Goal: Information Seeking & Learning: Learn about a topic

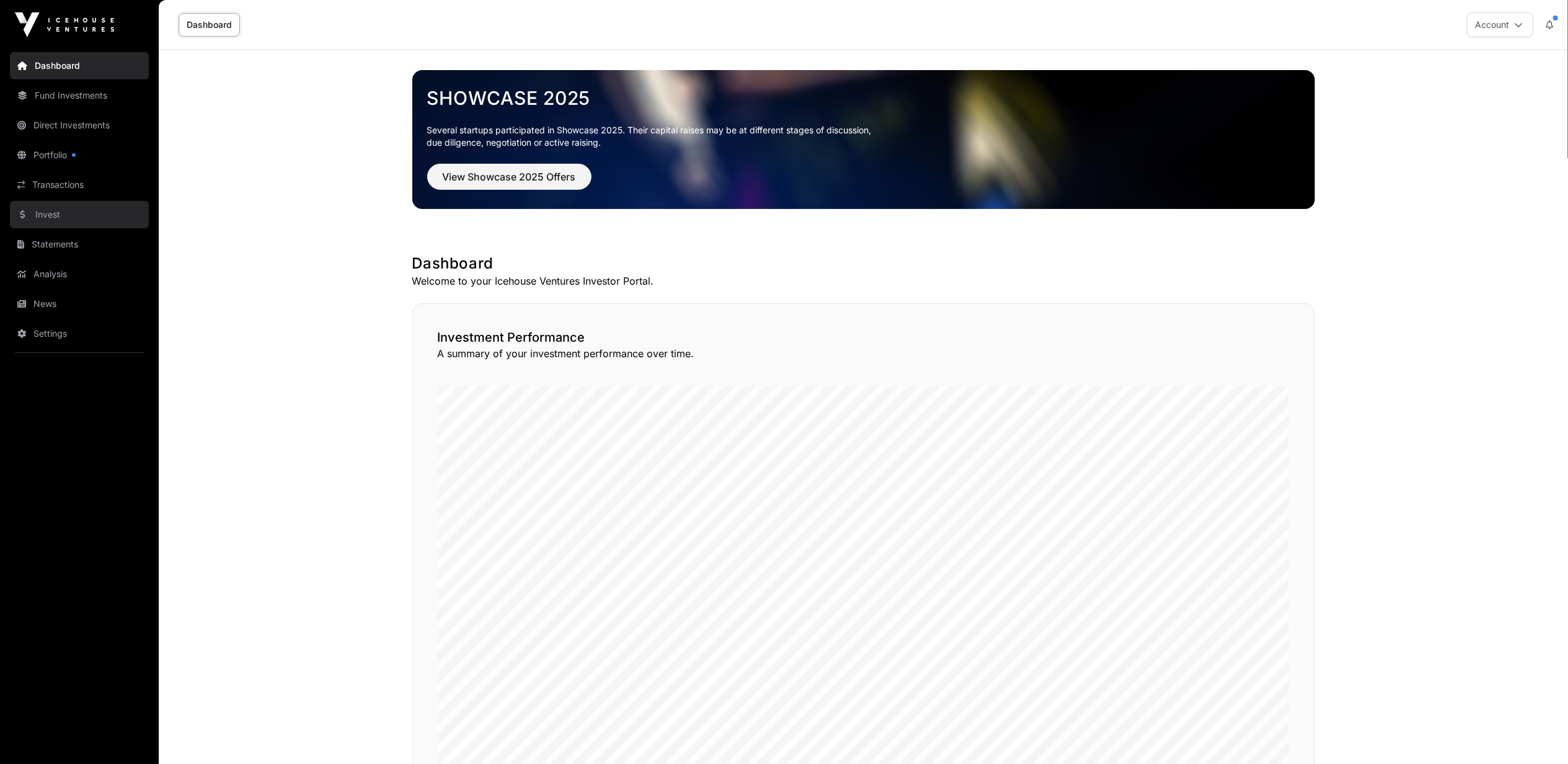
click at [40, 213] on link "Invest" at bounding box center [79, 214] width 139 height 27
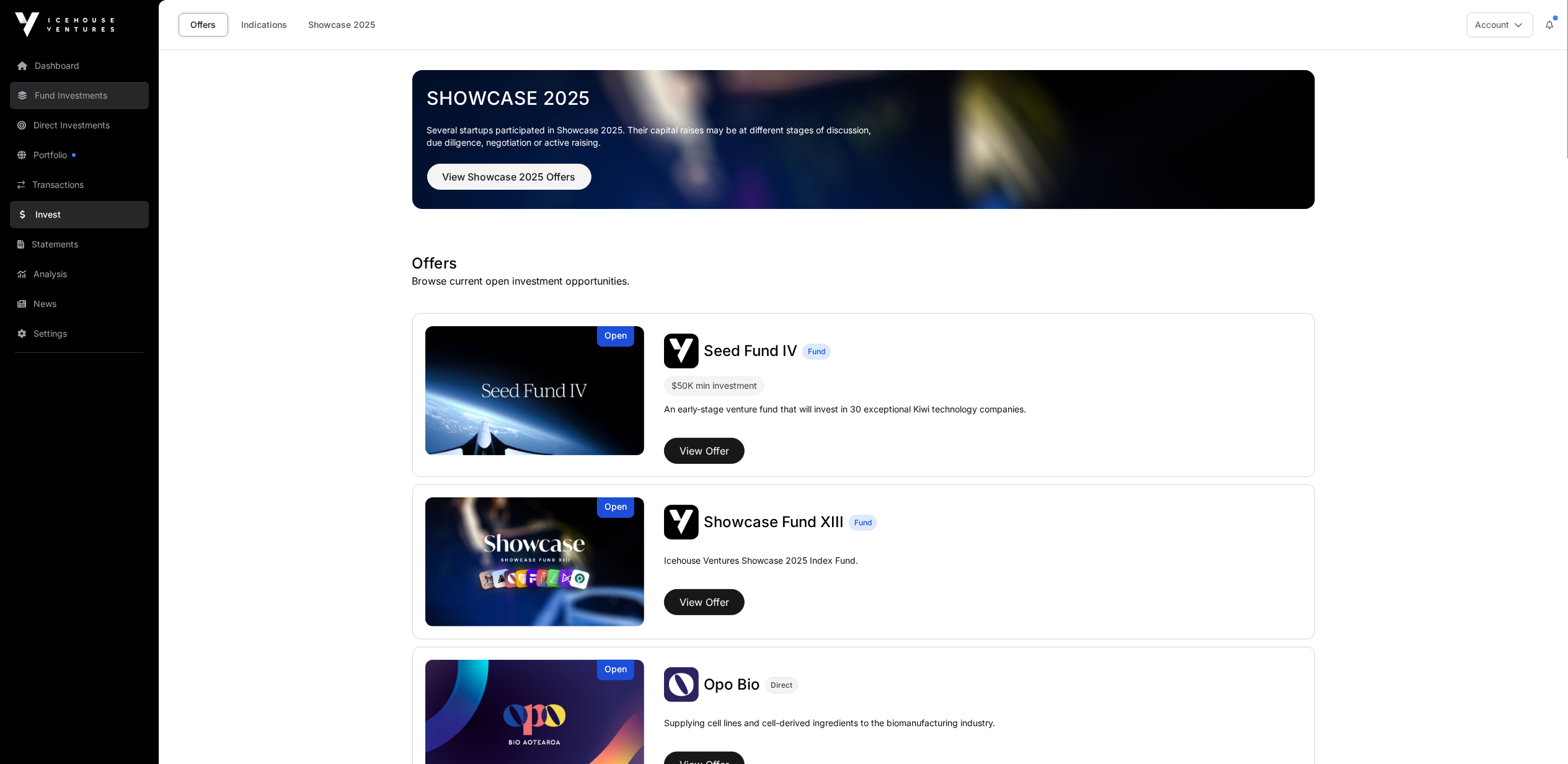
click at [67, 94] on link "Fund Investments" at bounding box center [79, 95] width 139 height 27
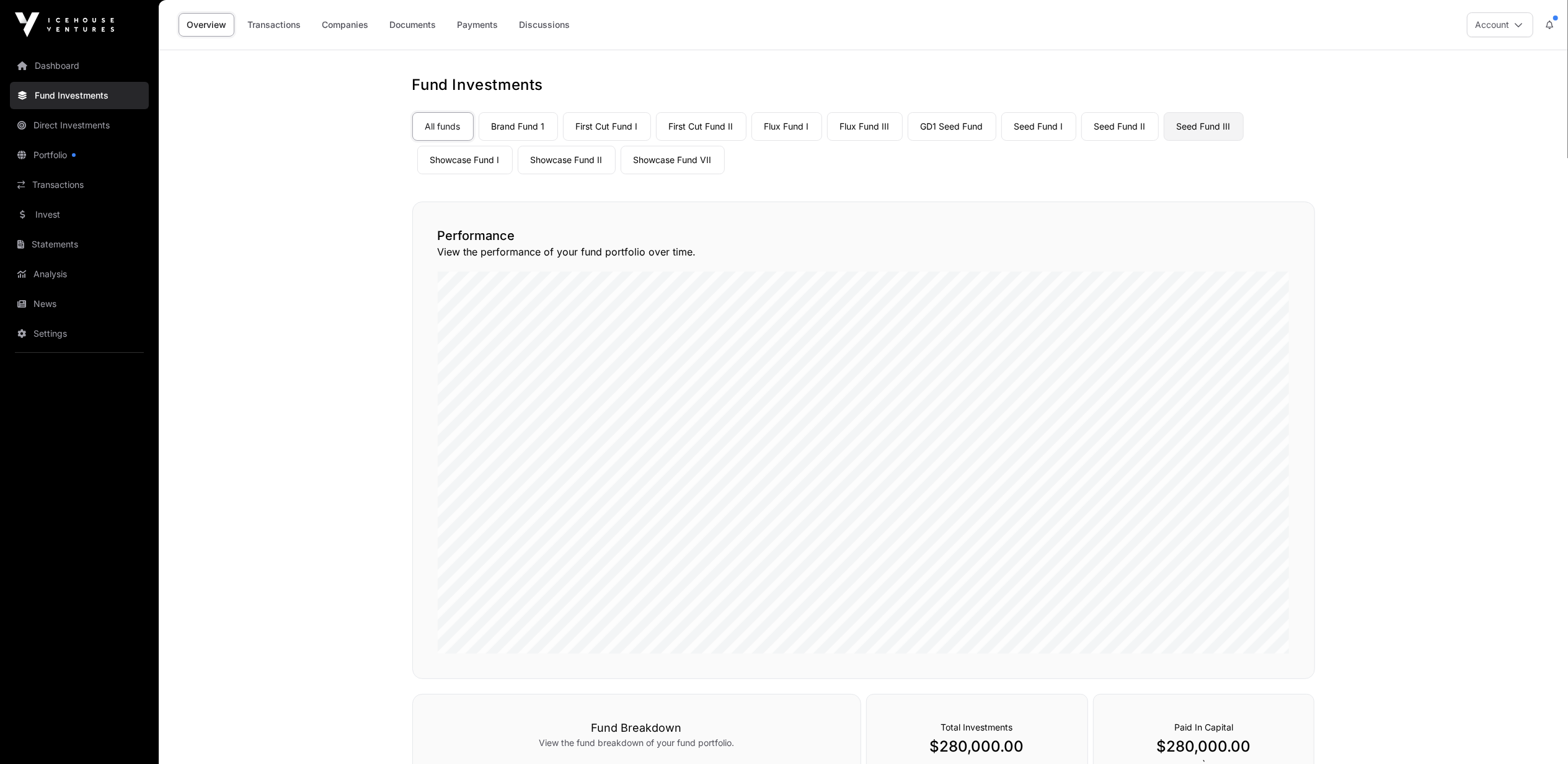
click at [1216, 132] on link "Seed Fund III" at bounding box center [1203, 126] width 80 height 28
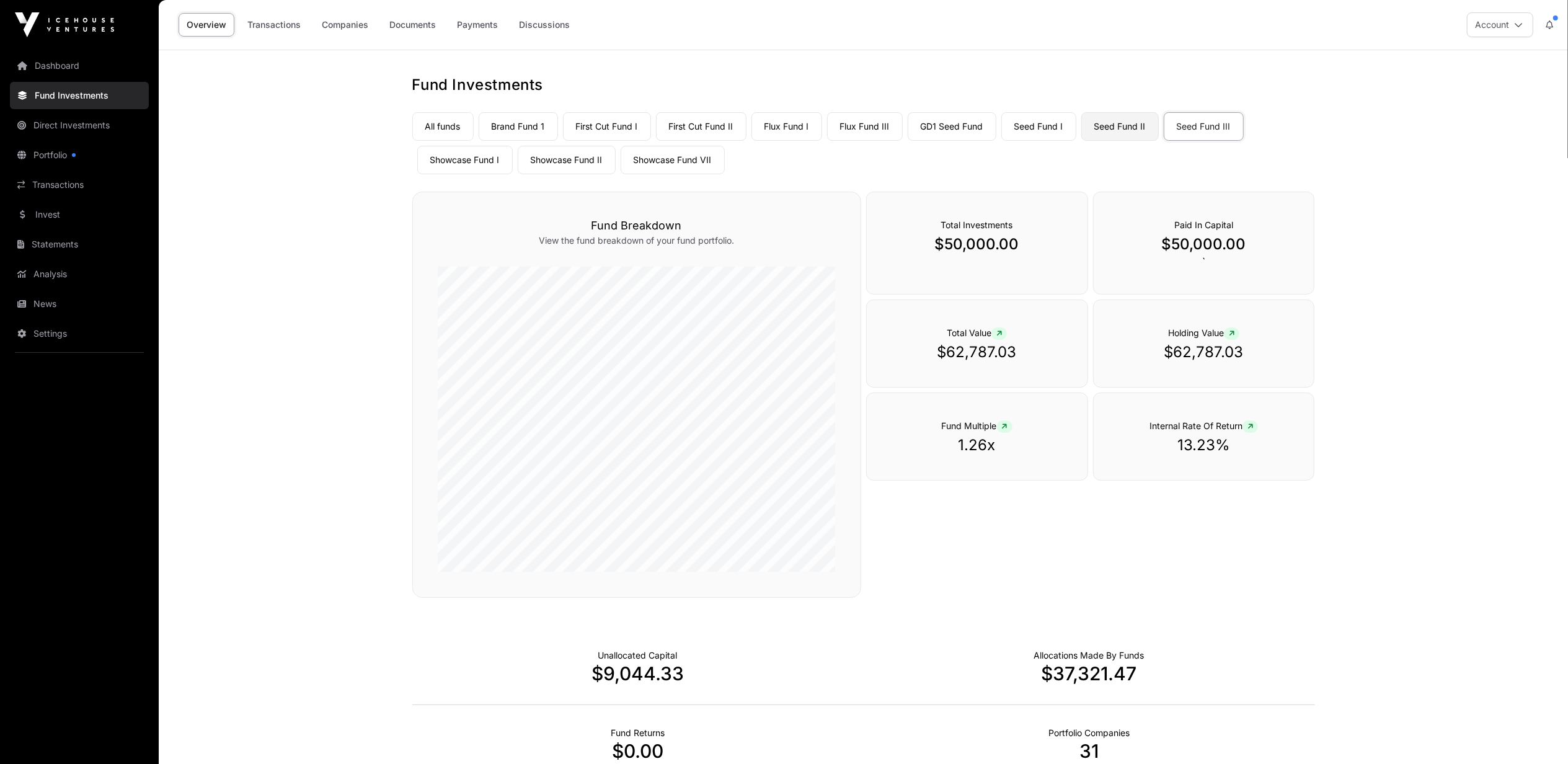
click at [1134, 122] on link "Seed Fund II" at bounding box center [1119, 126] width 77 height 28
click at [1036, 125] on link "Seed Fund I" at bounding box center [1038, 126] width 75 height 28
click at [1116, 122] on link "Seed Fund II" at bounding box center [1119, 126] width 77 height 28
click at [1199, 125] on link "Seed Fund III" at bounding box center [1203, 126] width 80 height 28
click at [670, 162] on link "Showcase Fund VII" at bounding box center [672, 160] width 104 height 28
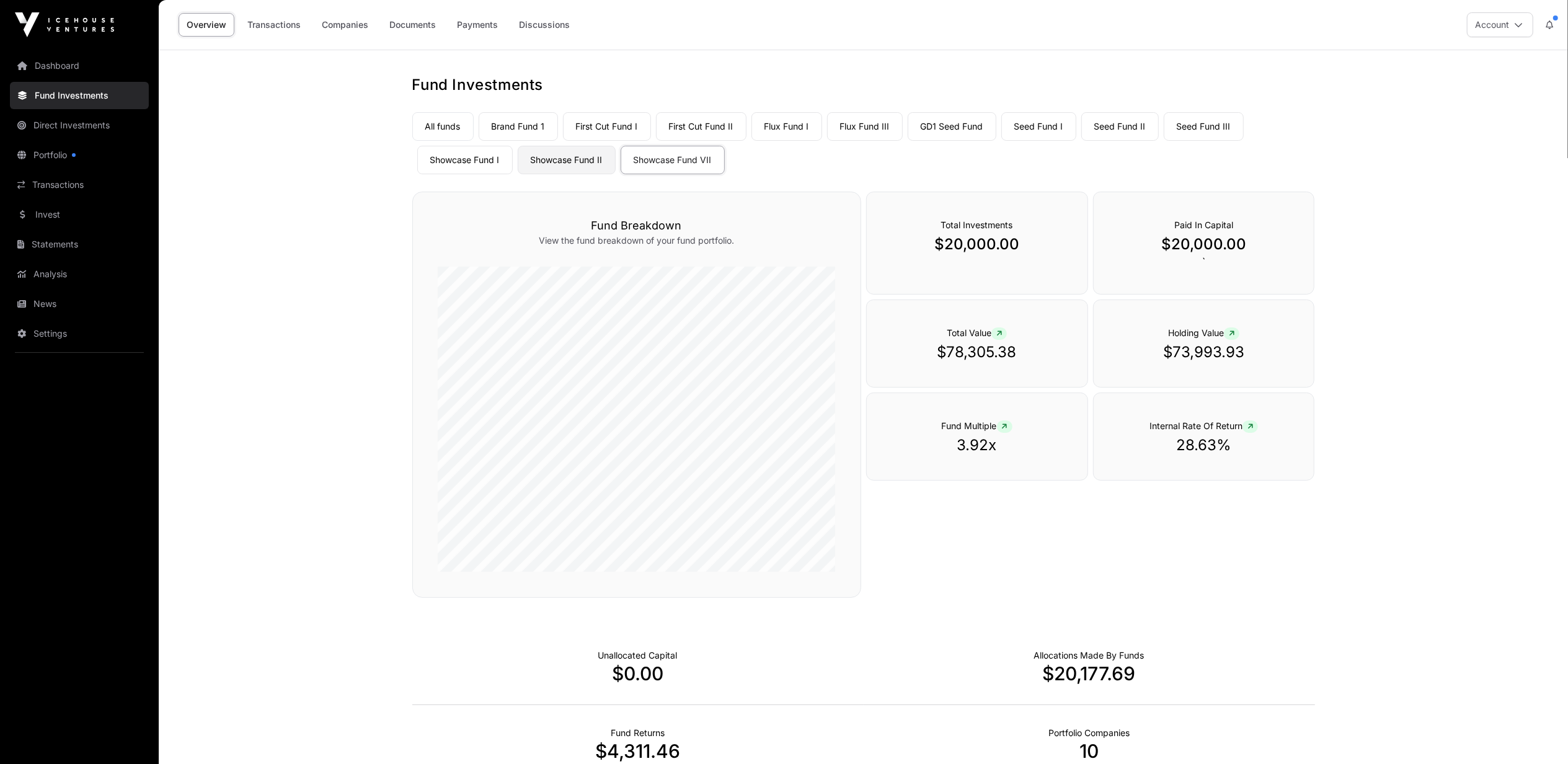
click at [563, 154] on link "Showcase Fund II" at bounding box center [567, 160] width 98 height 28
click at [473, 160] on link "Showcase Fund I" at bounding box center [464, 160] width 95 height 28
click at [526, 124] on link "Brand Fund 1" at bounding box center [519, 126] width 80 height 28
click at [614, 124] on link "First Cut Fund I" at bounding box center [607, 126] width 88 height 28
click at [703, 126] on link "First Cut Fund II" at bounding box center [701, 126] width 91 height 28
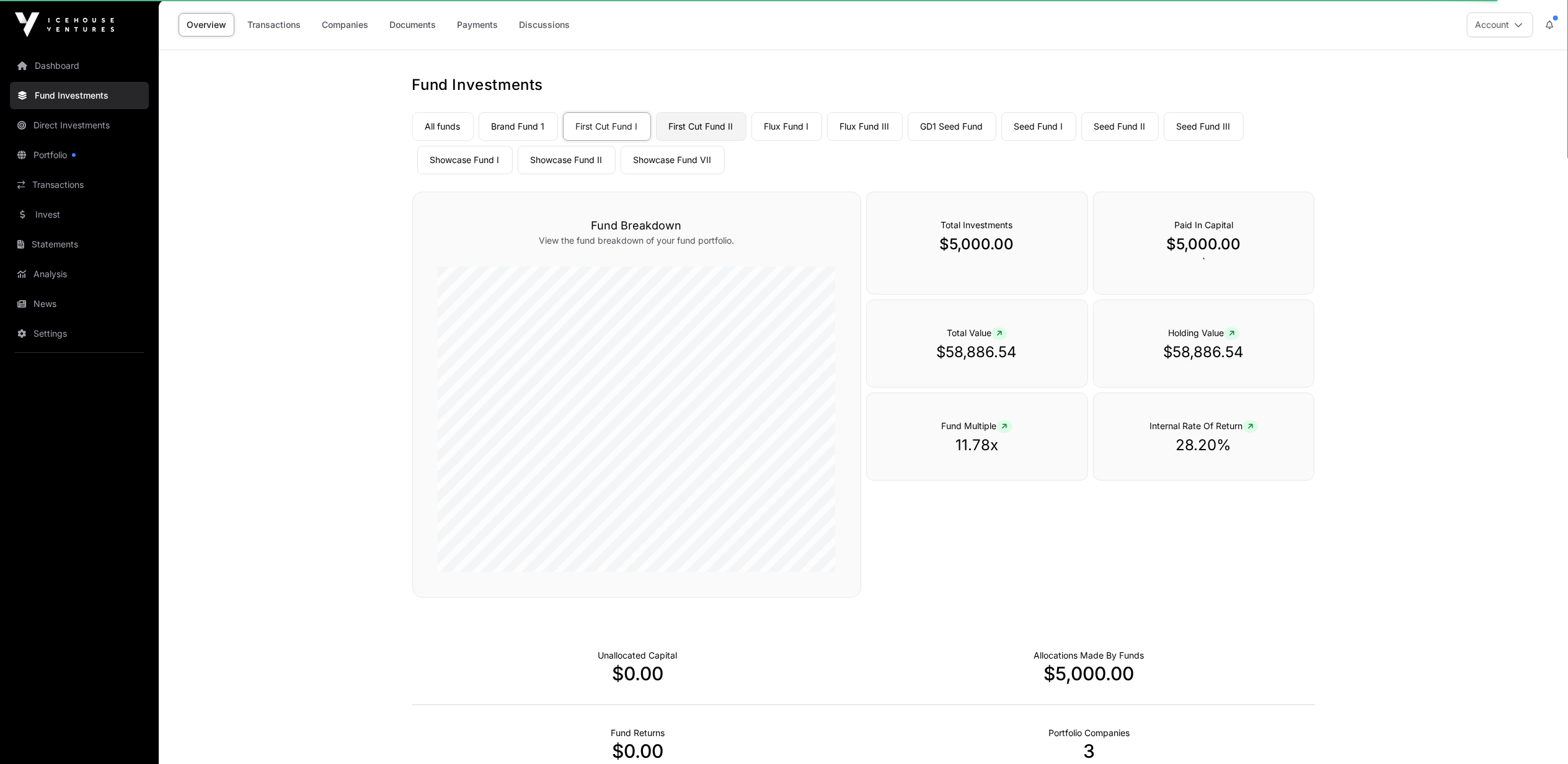
click at [703, 129] on link "First Cut Fund II" at bounding box center [701, 126] width 91 height 28
click at [790, 129] on link "Flux Fund I" at bounding box center [787, 126] width 71 height 28
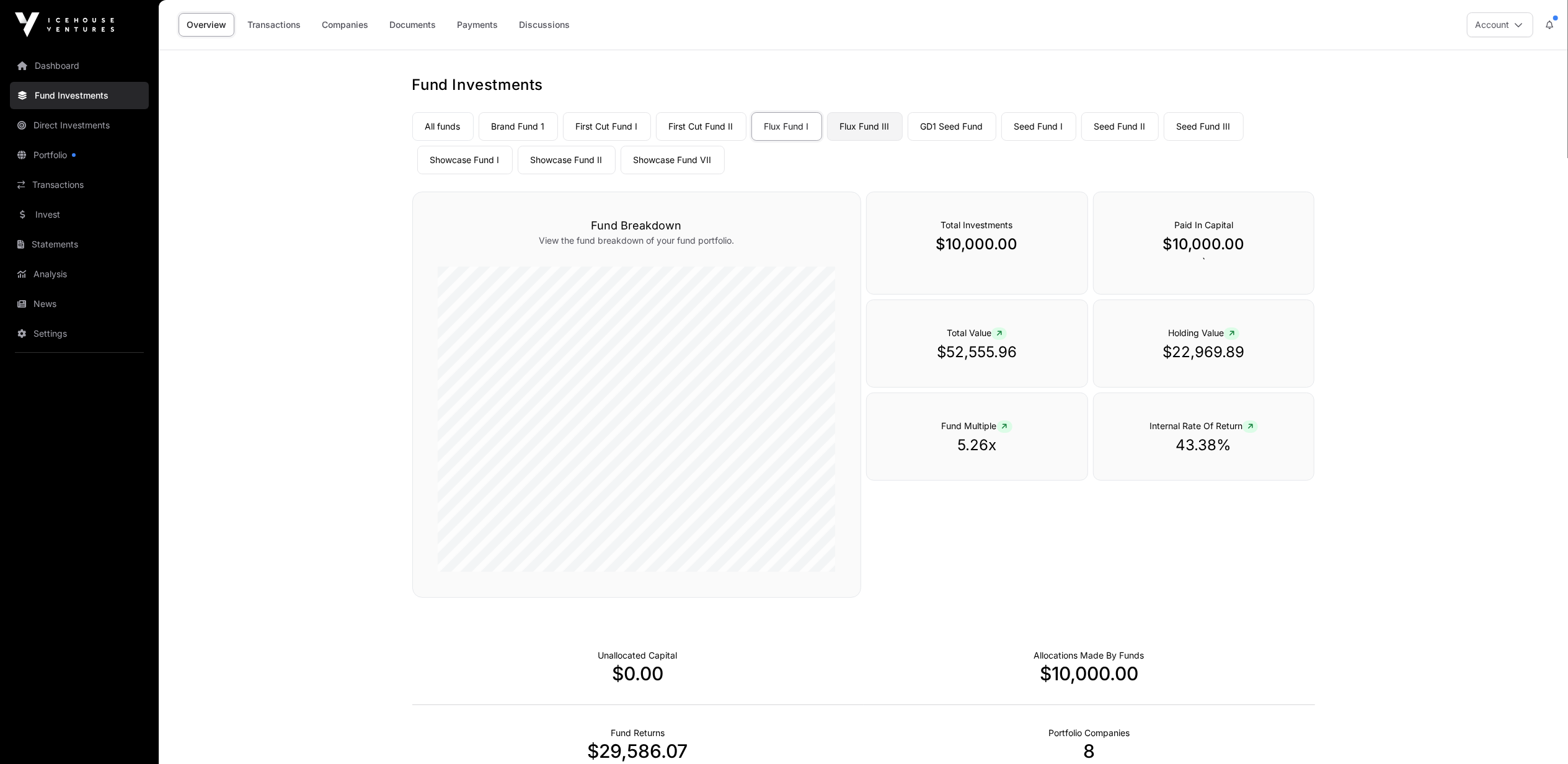
click at [874, 122] on link "Flux Fund III" at bounding box center [864, 126] width 75 height 28
click at [953, 125] on link "GD1 Seed Fund" at bounding box center [952, 126] width 89 height 28
